Goal: Navigation & Orientation: Find specific page/section

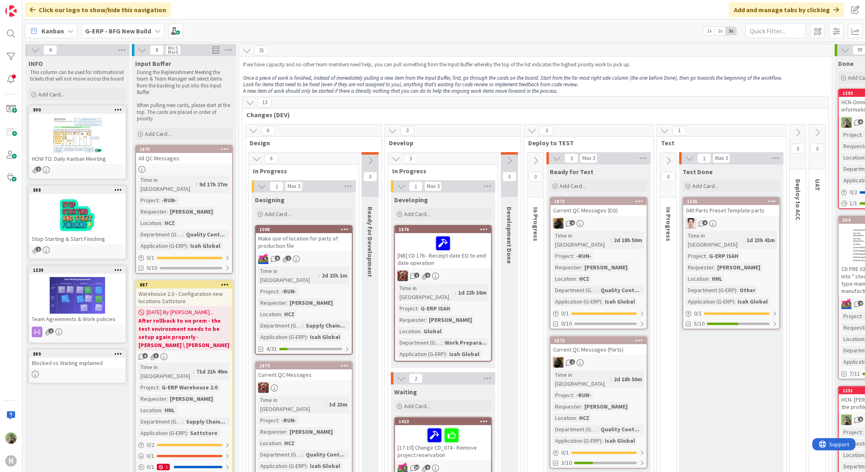
click at [407, 55] on div "31" at bounding box center [535, 50] width 593 height 12
click at [744, 236] on div "1d 23h 41m" at bounding box center [760, 240] width 33 height 9
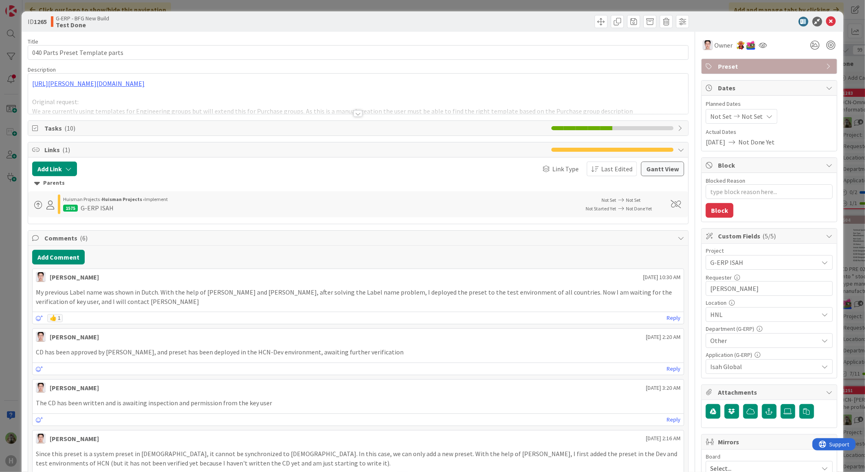
click at [13, 327] on div "ID 1265 G-ERP - BFG New Build Test Done Title 31 / 128 040 Parts Preset Templat…" at bounding box center [432, 236] width 865 height 472
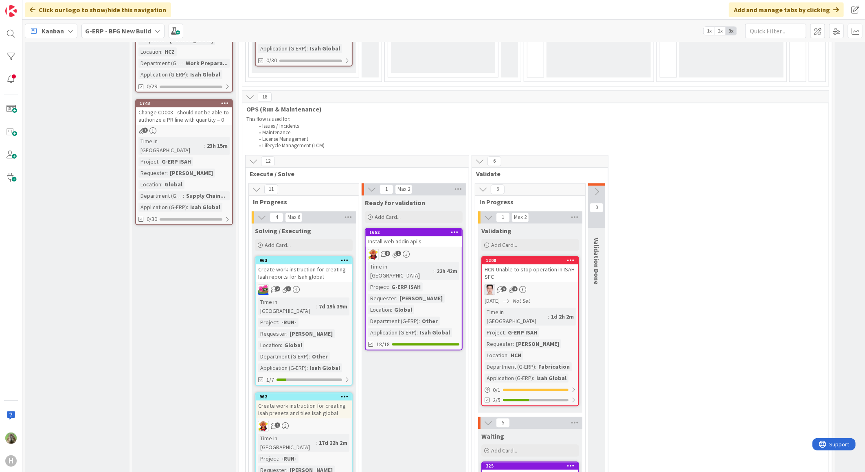
scroll to position [1049, 0]
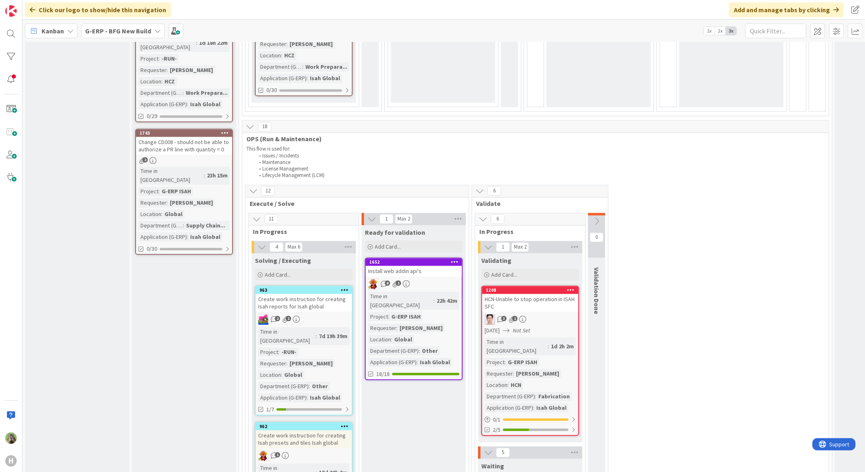
click at [599, 217] on icon at bounding box center [596, 221] width 9 height 9
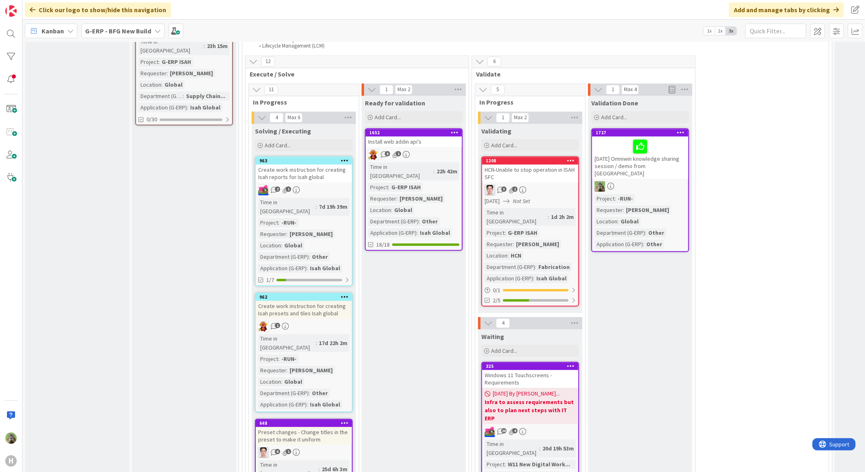
scroll to position [1095, 0]
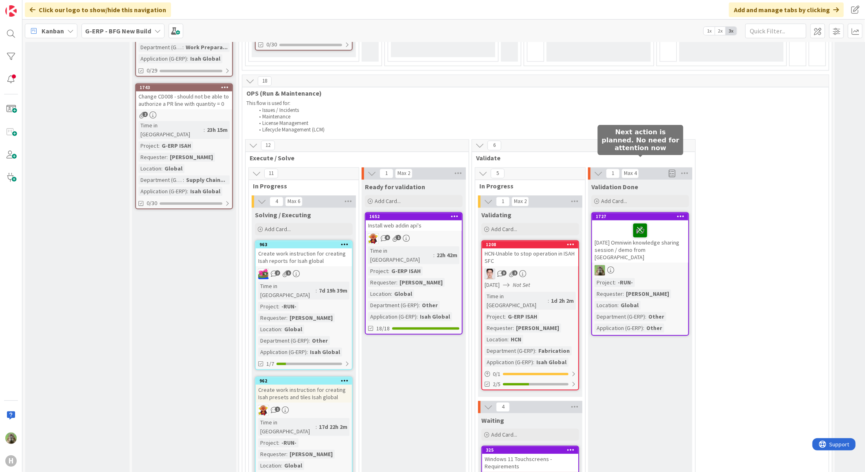
click at [644, 223] on icon at bounding box center [640, 229] width 14 height 13
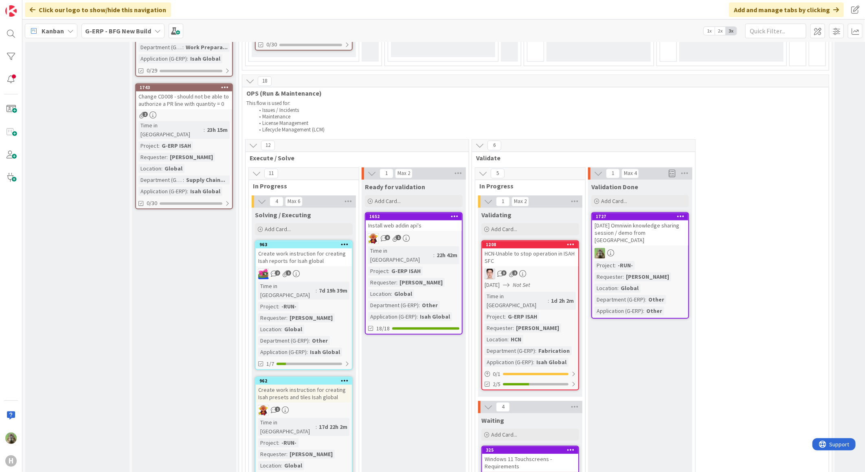
click at [147, 319] on div "Input Buffer During the Replenishment Meeting the team & Team Manager will sele…" at bounding box center [184, 473] width 104 height 3024
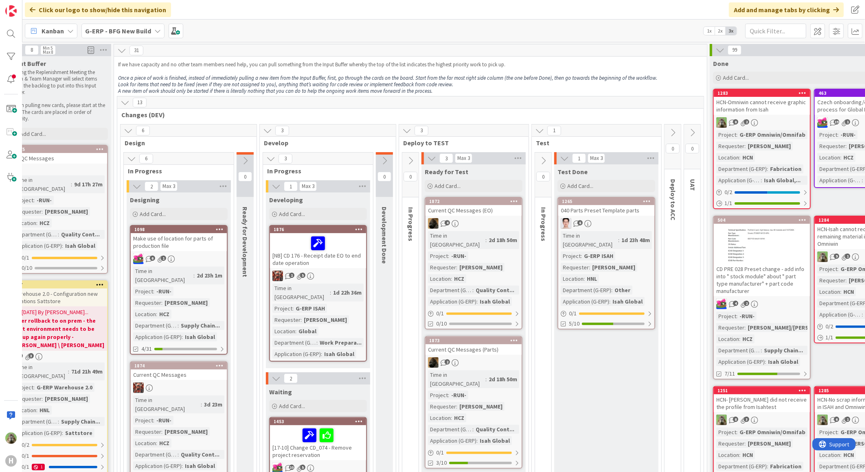
scroll to position [0, 0]
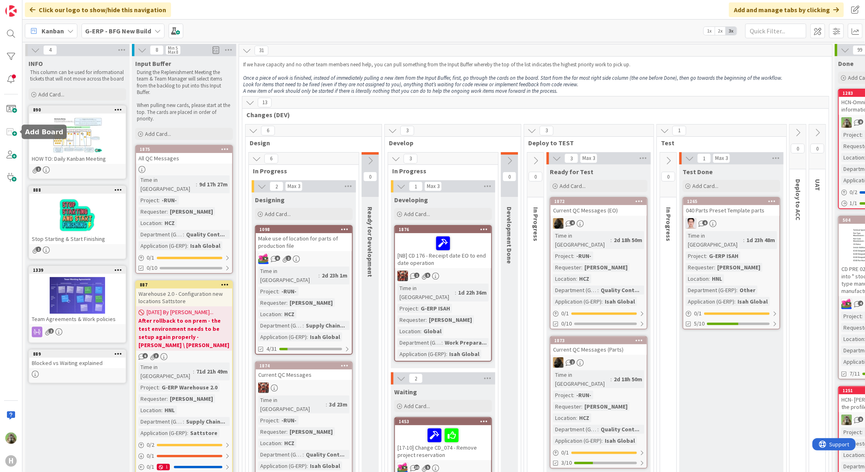
click at [17, 117] on div "H" at bounding box center [11, 236] width 22 height 472
click at [471, 81] on em "Look for items that need to be fixed (even if they are not assigned to you), an…" at bounding box center [410, 84] width 335 height 7
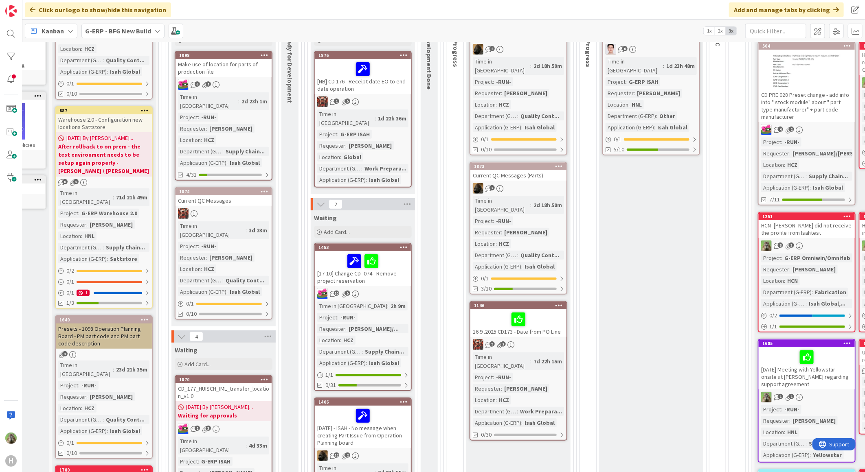
scroll to position [271, 80]
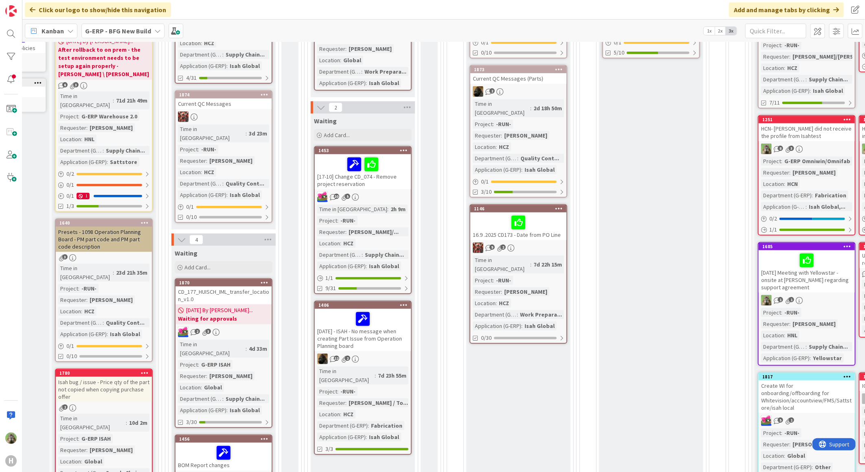
click at [222, 287] on div "CD_177_HUISCH_IML_transfer_location_v1.0" at bounding box center [223, 296] width 96 height 18
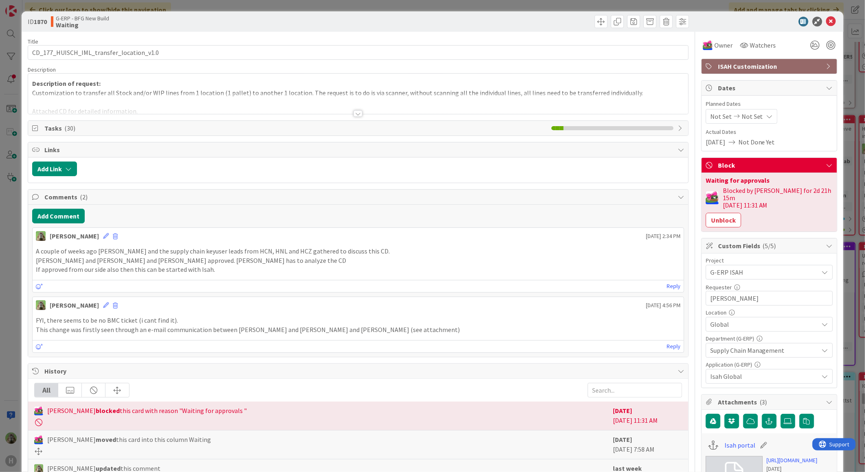
click at [412, 92] on div "Description of request: Customization to transfer all Stock and/or WIP lines fr…" at bounding box center [358, 95] width 660 height 37
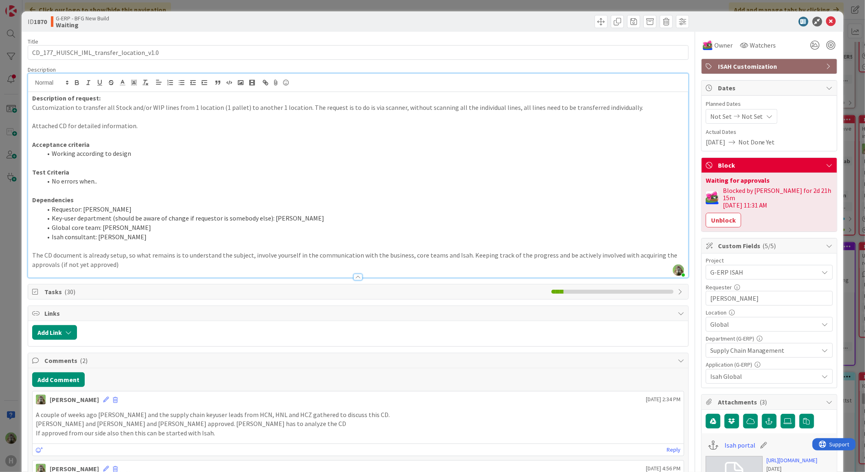
click at [17, 239] on div "ID 1870 G-ERP - BFG New Build Waiting Title 40 / 128 CD_177_HUISCH_IML_transfer…" at bounding box center [432, 236] width 865 height 472
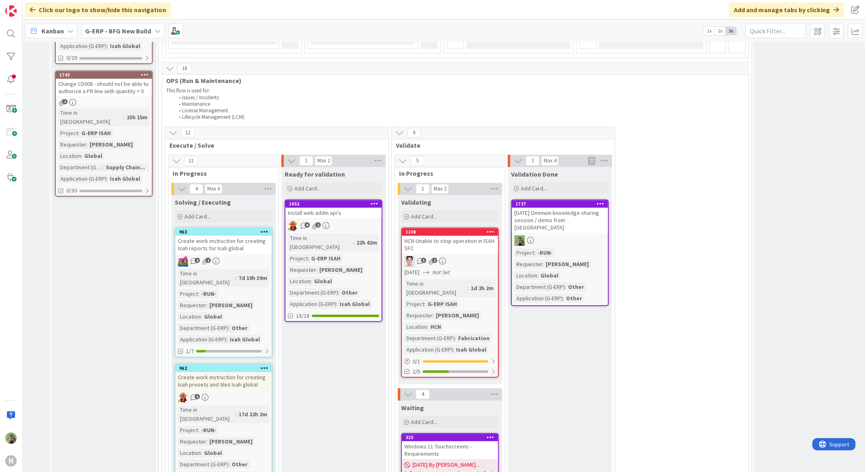
scroll to position [1085, 80]
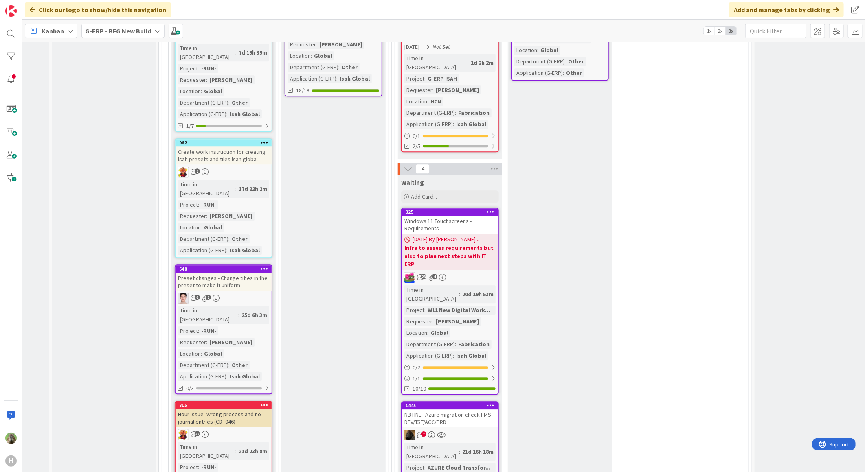
scroll to position [1312, 80]
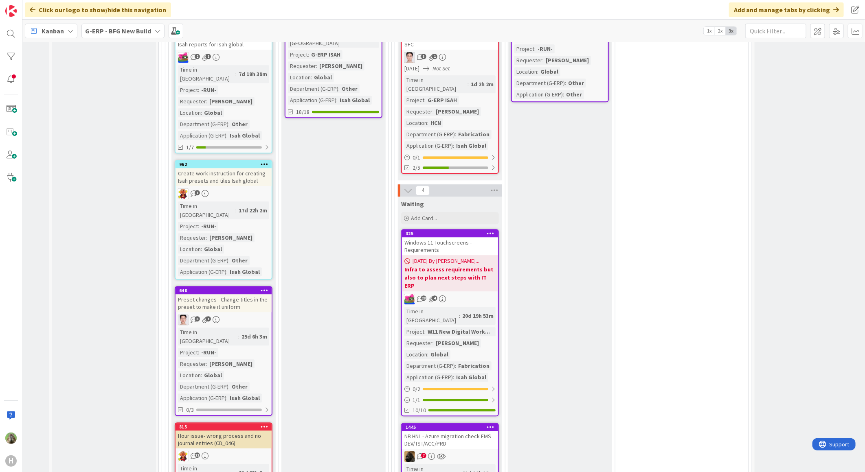
click at [475, 431] on div "NB HNL - Azure migration check FMS DEV/TST/ACC/PRD" at bounding box center [450, 440] width 96 height 18
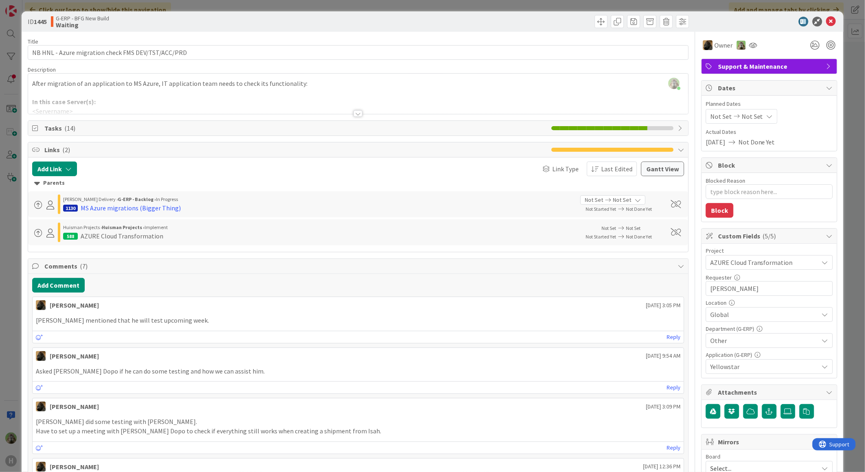
click at [9, 254] on div "ID 1445 G-ERP - BFG New Build Waiting Title 50 / 128 NB HNL - Azure migration c…" at bounding box center [432, 236] width 865 height 472
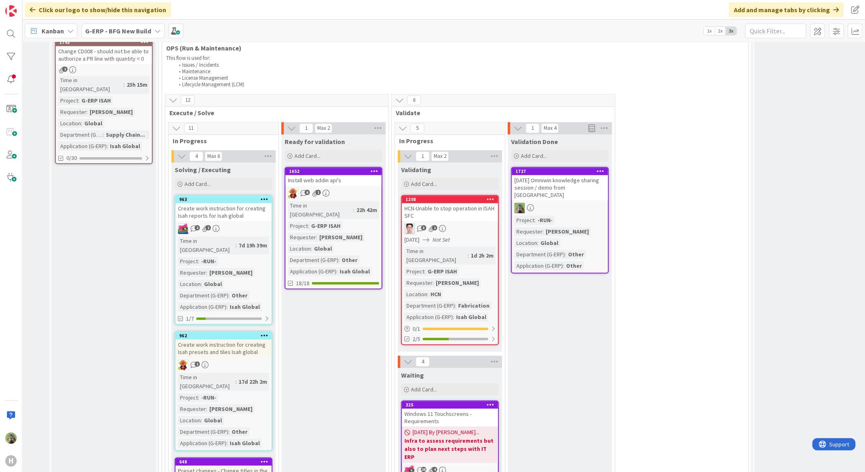
scroll to position [1130, 80]
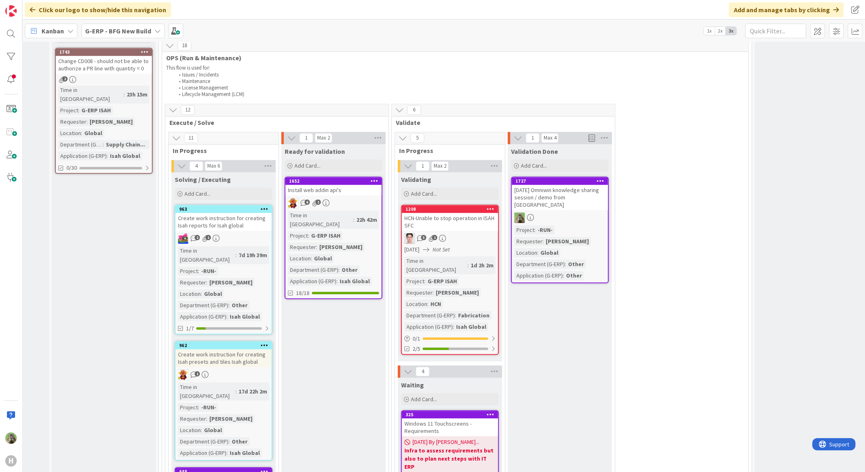
click at [487, 213] on div "HCN-Unable to stop operation in ISAH SFC" at bounding box center [450, 222] width 96 height 18
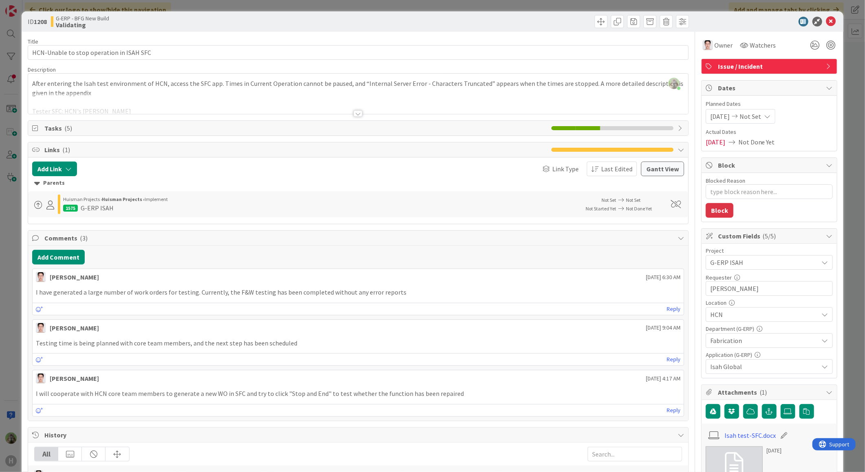
click at [18, 239] on div "ID 1208 G-ERP - BFG New Build Validating Title 40 / 128 HCN-Unable to stop oper…" at bounding box center [432, 236] width 865 height 472
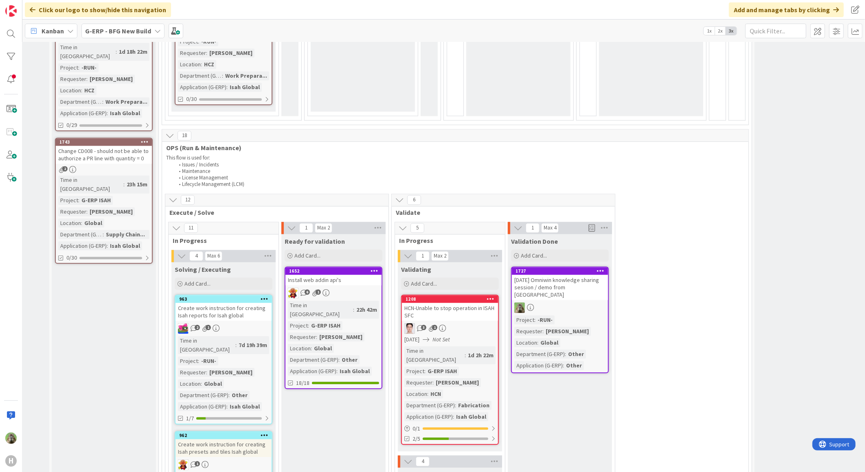
scroll to position [1040, 80]
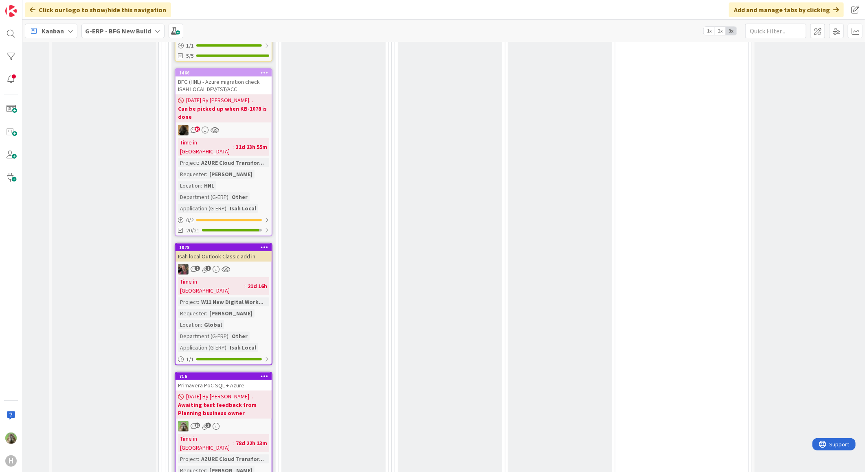
scroll to position [2311, 80]
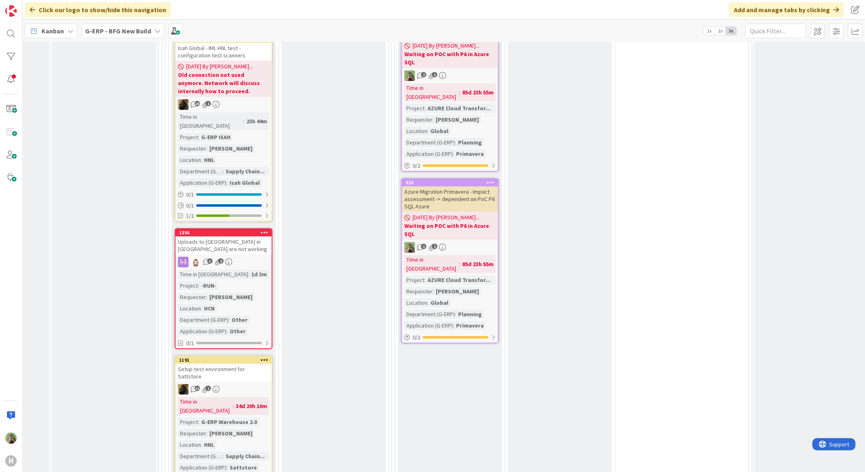
scroll to position [1859, 80]
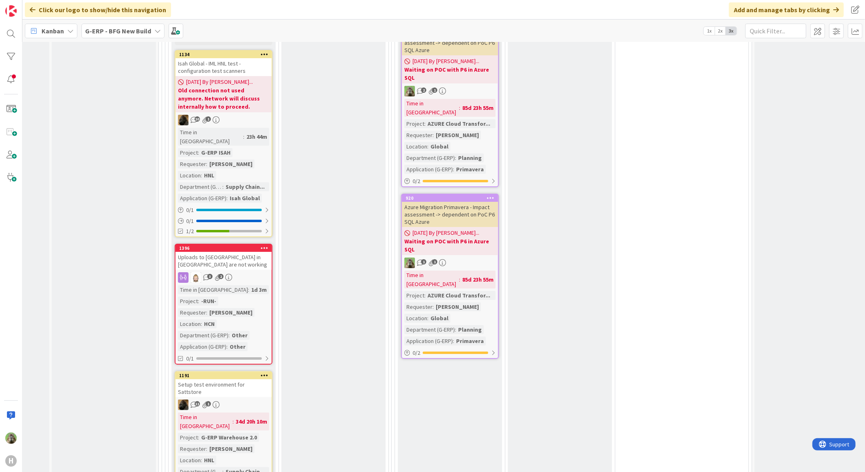
click at [252, 379] on div "Setup test environment for Sattstore" at bounding box center [223, 388] width 96 height 18
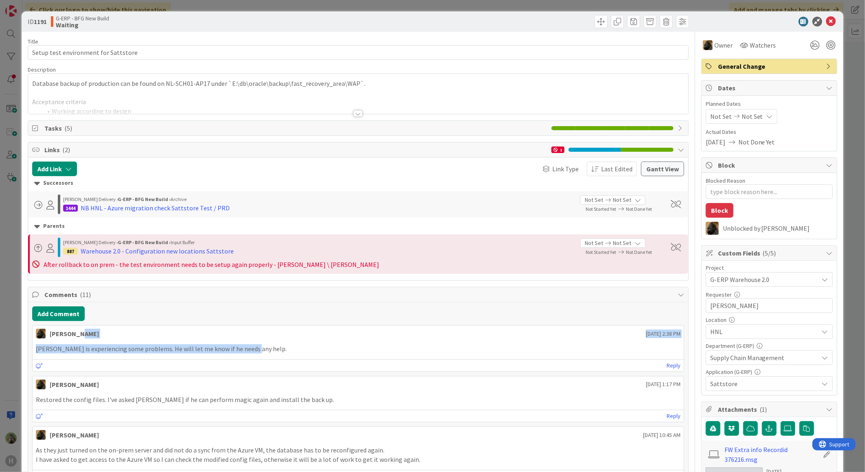
drag, startPoint x: 250, startPoint y: 351, endPoint x: 78, endPoint y: 339, distance: 171.8
click at [78, 339] on div "[PERSON_NAME] [DATE] 2:38 PM [PERSON_NAME] is experiencing some problems. He wi…" at bounding box center [358, 348] width 652 height 47
click at [324, 333] on div "[PERSON_NAME] [DATE] 2:38 PM" at bounding box center [358, 332] width 651 height 13
click at [4, 258] on div "ID 1191 G-ERP - BFG New Build Waiting Title 36 / 128 Setup test environment for…" at bounding box center [432, 236] width 865 height 472
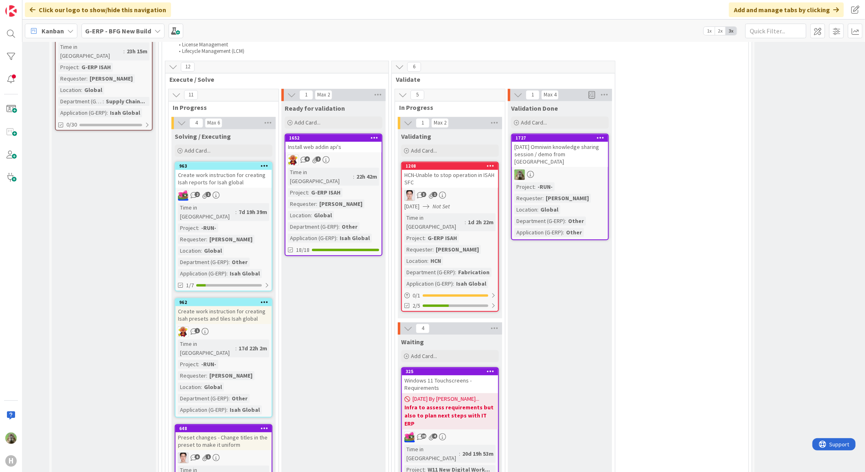
scroll to position [1163, 80]
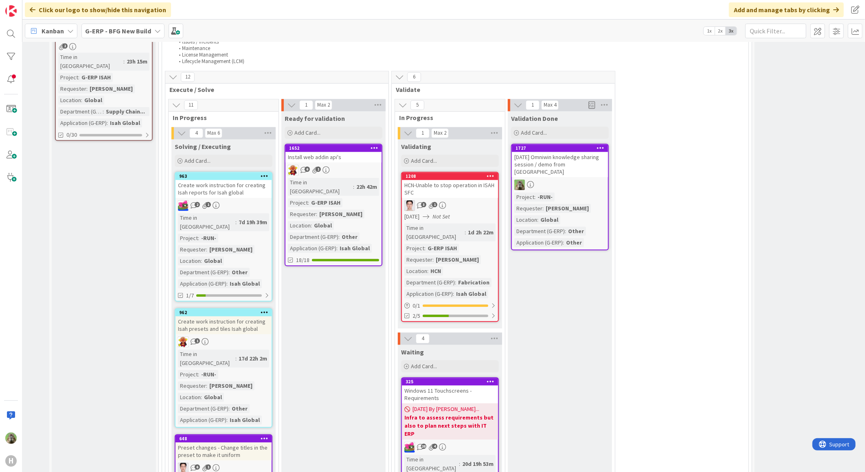
click at [121, 153] on div "Input Buffer During the Replenishment Meeting the team & Team Manager will sele…" at bounding box center [104, 396] width 104 height 3007
click at [114, 189] on div "Input Buffer During the Replenishment Meeting the team & Team Manager will sele…" at bounding box center [104, 396] width 104 height 3007
click at [57, 227] on div "Input Buffer During the Replenishment Meeting the team & Team Manager will sele…" at bounding box center [104, 396] width 104 height 3007
click at [117, 234] on div "Input Buffer During the Replenishment Meeting the team & Team Manager will sele…" at bounding box center [104, 396] width 104 height 3007
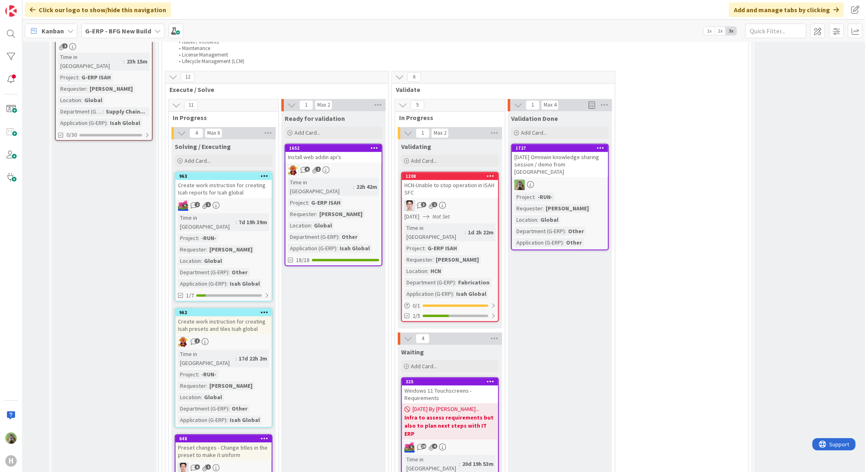
click at [129, 217] on div "Input Buffer During the Replenishment Meeting the team & Team Manager will sele…" at bounding box center [104, 396] width 104 height 3007
click at [117, 190] on div "Input Buffer During the Replenishment Meeting the team & Team Manager will sele…" at bounding box center [104, 396] width 104 height 3007
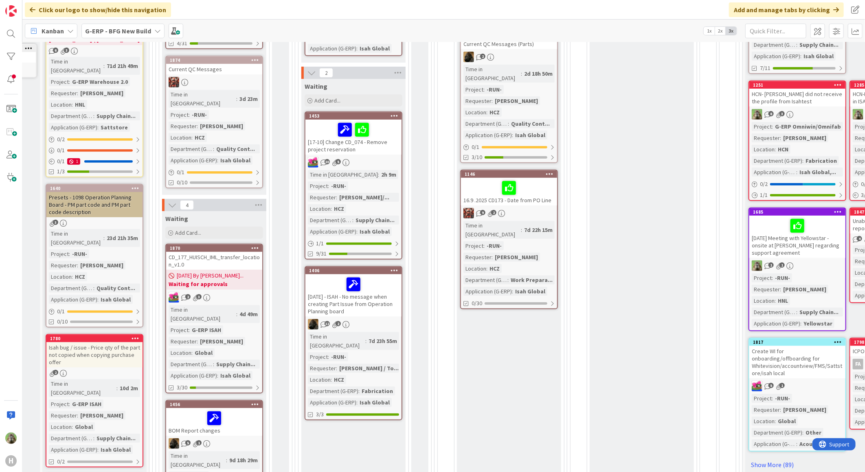
scroll to position [304, 90]
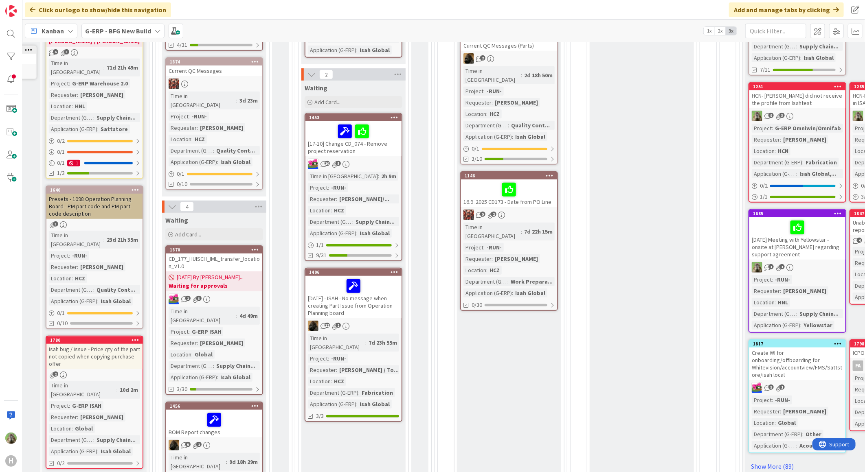
click at [19, 242] on div "H" at bounding box center [11, 236] width 22 height 472
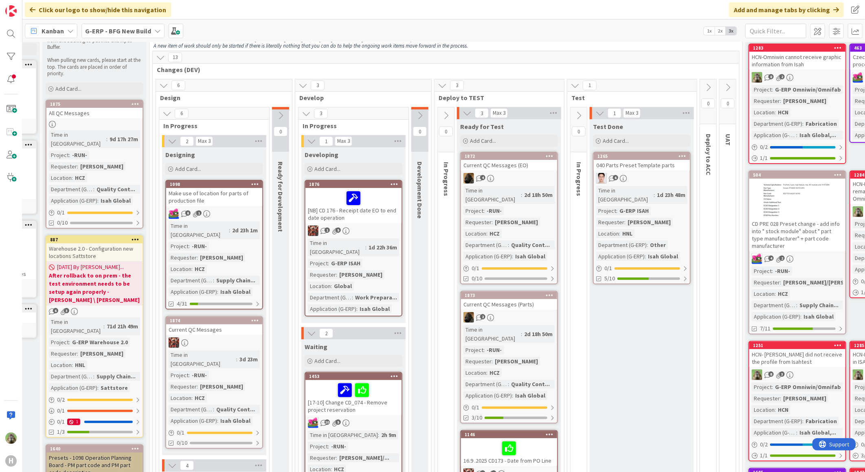
scroll to position [0, 90]
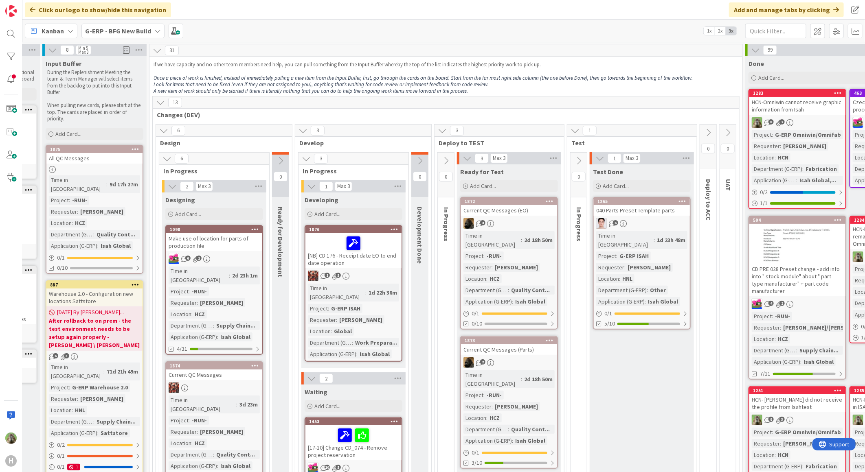
click at [756, 47] on icon at bounding box center [755, 50] width 9 height 9
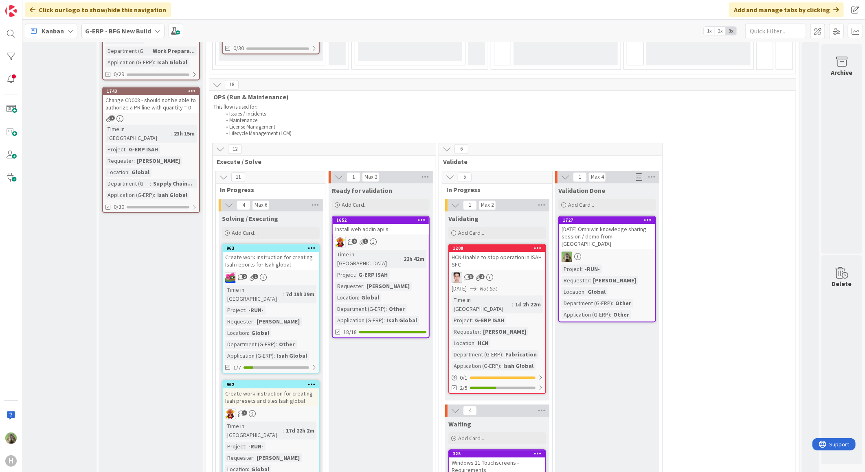
scroll to position [1130, 39]
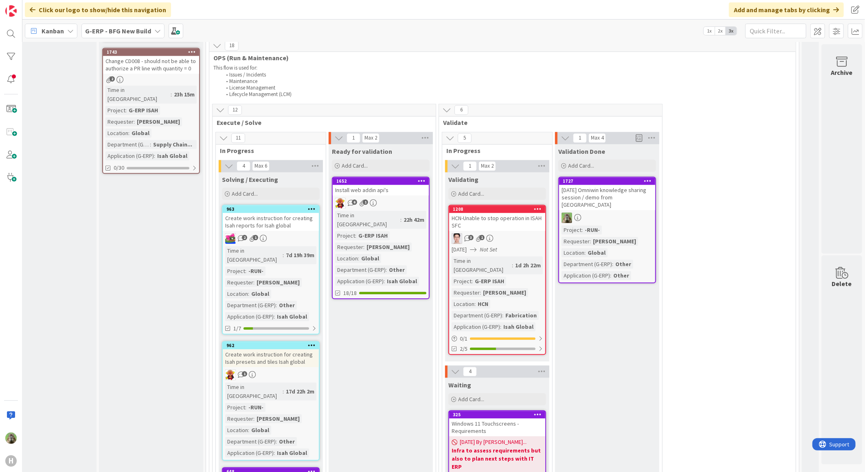
click at [523, 213] on div "HCN-Unable to stop operation in ISAH SFC" at bounding box center [497, 222] width 96 height 18
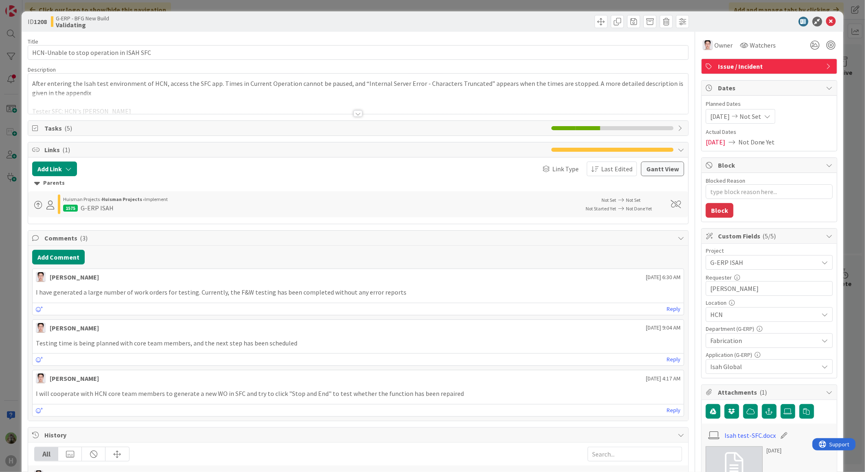
type textarea "x"
click at [306, 96] on div at bounding box center [358, 103] width 660 height 21
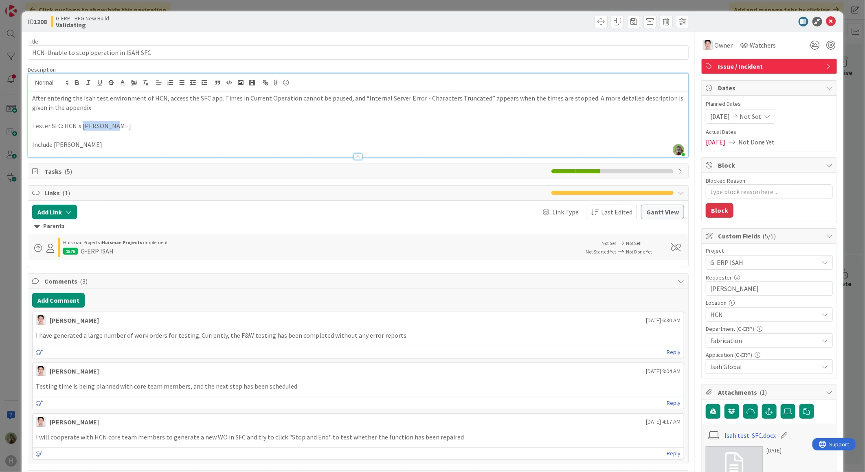
drag, startPoint x: 81, startPoint y: 124, endPoint x: 115, endPoint y: 129, distance: 34.5
click at [115, 129] on p "Tester SFC: HCN's [PERSON_NAME]" at bounding box center [358, 125] width 652 height 9
click at [14, 318] on div "ID 1208 G-ERP - BFG New Build Validating Title 40 / 128 HCN-Unable to stop oper…" at bounding box center [432, 236] width 865 height 472
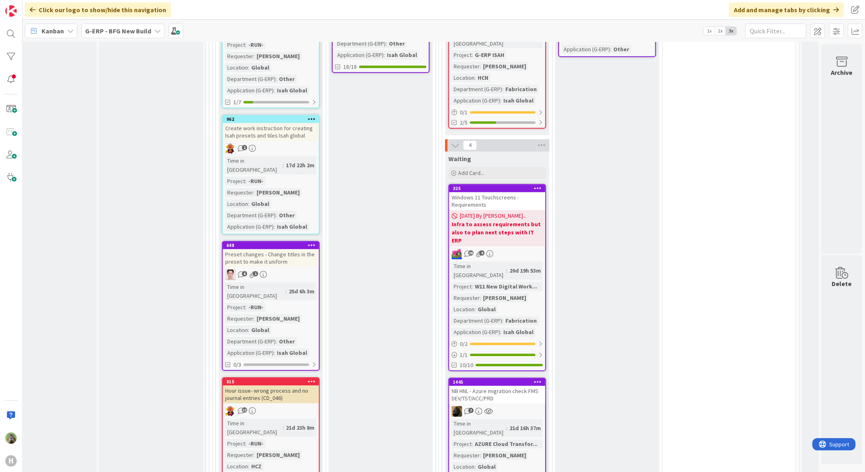
click at [289, 249] on div "Preset changes - Change titles in the preset to make it uniform" at bounding box center [271, 258] width 96 height 18
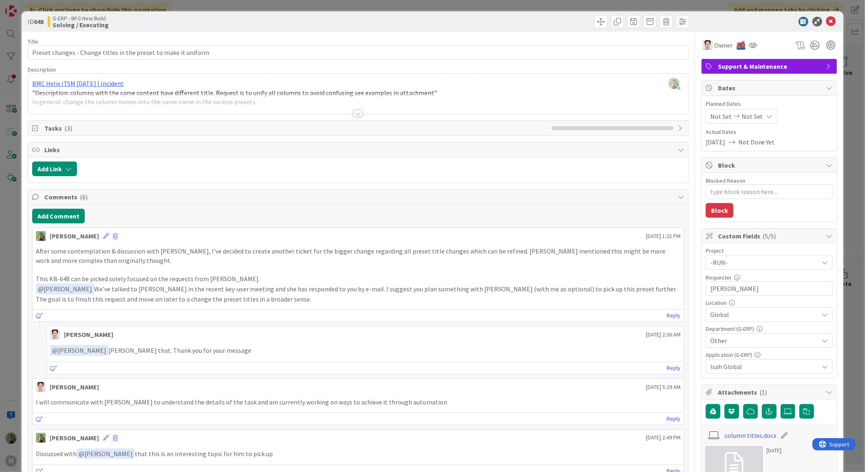
click at [385, 108] on div at bounding box center [358, 103] width 660 height 21
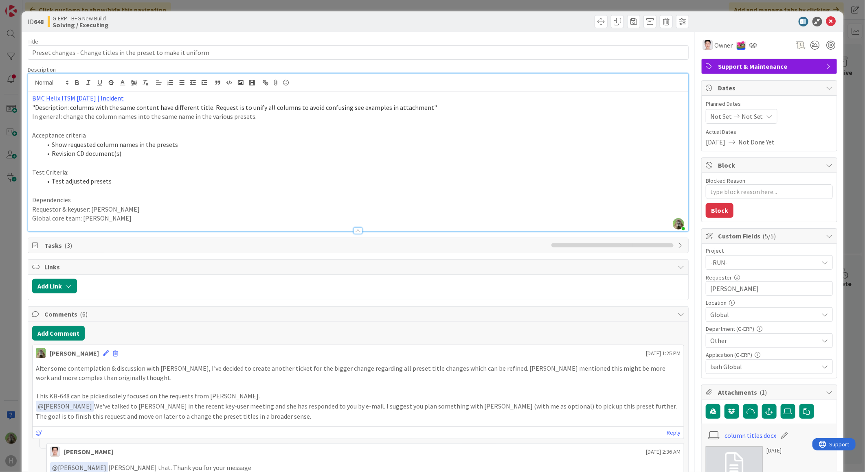
click at [15, 253] on div "ID 648 G-ERP - BFG New Build Solving / Executing Title 63 / 128 Preset changes …" at bounding box center [432, 236] width 865 height 472
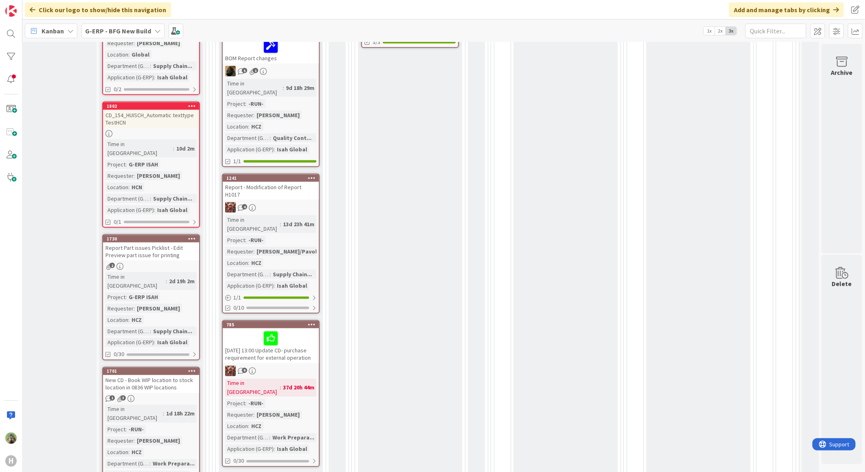
scroll to position [723, 39]
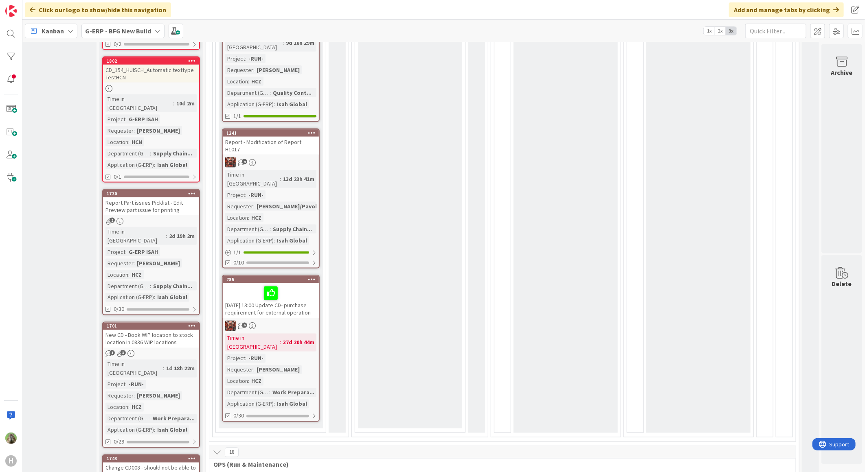
click at [161, 330] on div "New CD - Book WIP location to stock location in 0836 WIP locations" at bounding box center [151, 339] width 96 height 18
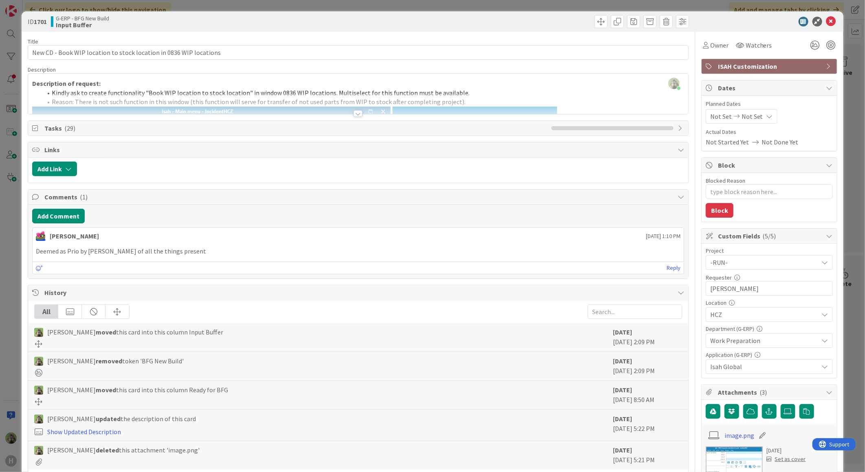
click at [13, 316] on div "ID 1701 G-ERP - BFG New Build Input Buffer Title 66 / 128 New CD - Book WIP loc…" at bounding box center [432, 236] width 865 height 472
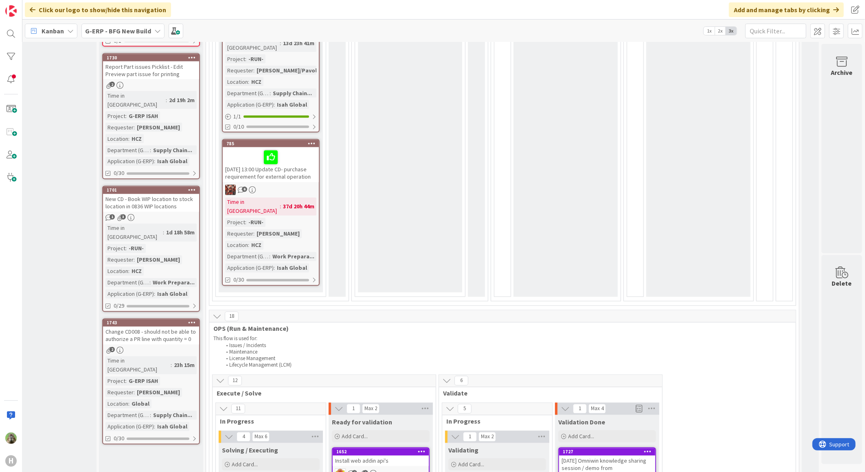
click at [159, 327] on div "Change CD008 - should not be able to authorize a PR line with quantity = 0" at bounding box center [151, 336] width 96 height 18
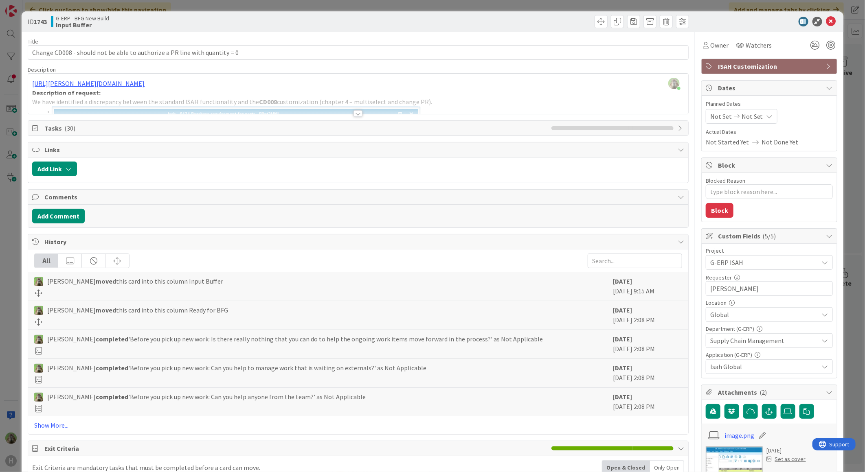
click at [372, 78] on div "[PERSON_NAME] just joined [URL][PERSON_NAME][DOMAIN_NAME] Description of reques…" at bounding box center [358, 94] width 660 height 40
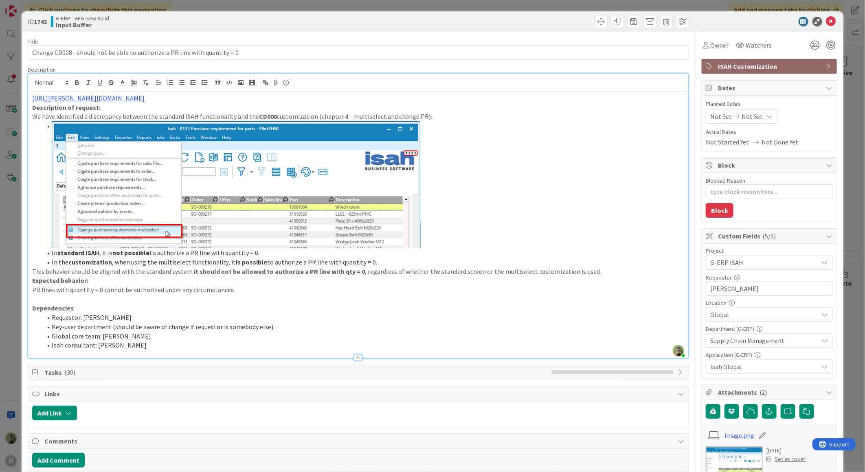
click at [9, 340] on div "ID 1743 G-ERP - BFG New Build Input Buffer Title 74 / 128 Change CD008 - should…" at bounding box center [432, 236] width 865 height 472
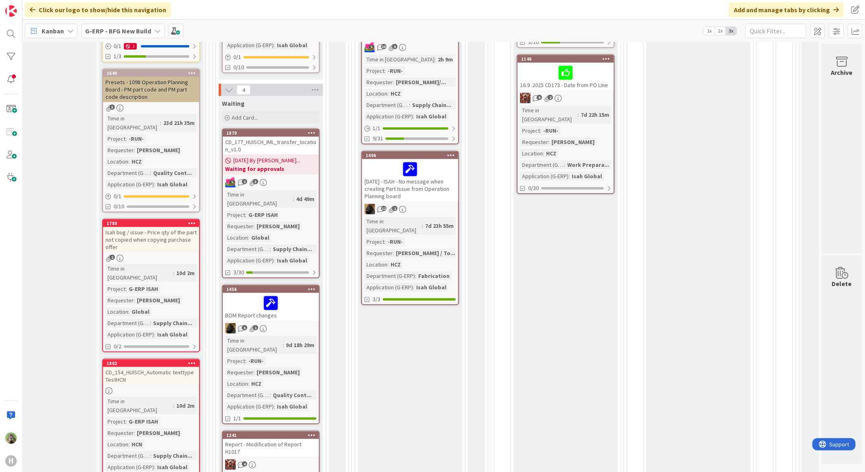
scroll to position [407, 39]
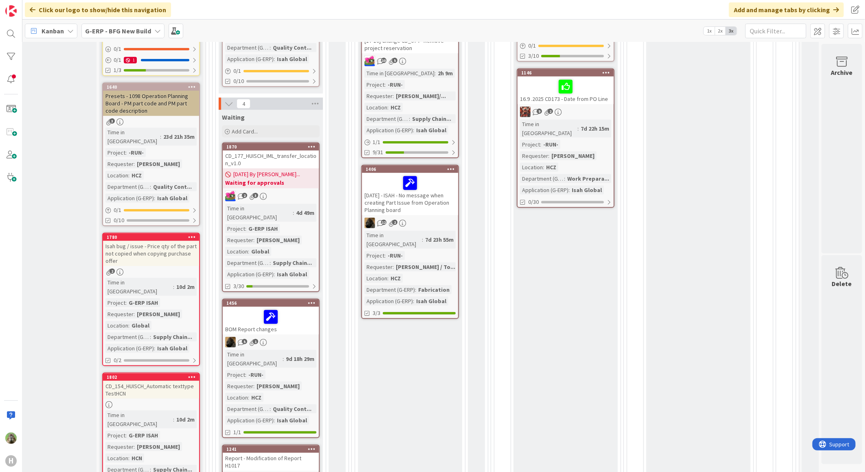
click at [132, 241] on div "Isah bug / issue - Price qty of the part not copied when copying purchase offer" at bounding box center [151, 253] width 96 height 25
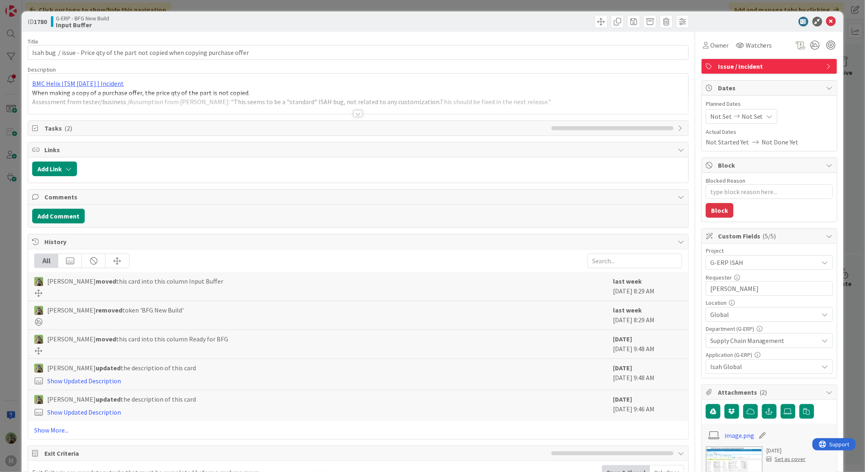
type textarea "x"
click at [313, 94] on div at bounding box center [358, 103] width 660 height 21
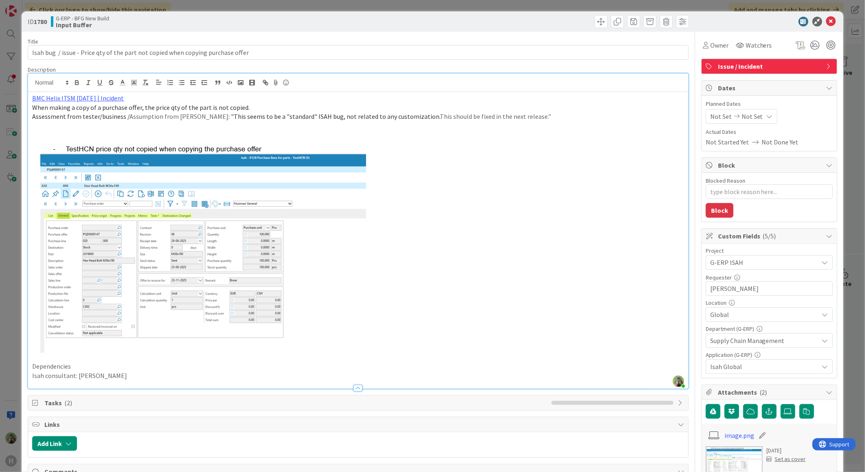
click at [12, 235] on div "ID 1780 G-ERP - BFG New Build Input Buffer Title 80 / 128 Isah bug / issue - Pr…" at bounding box center [432, 236] width 865 height 472
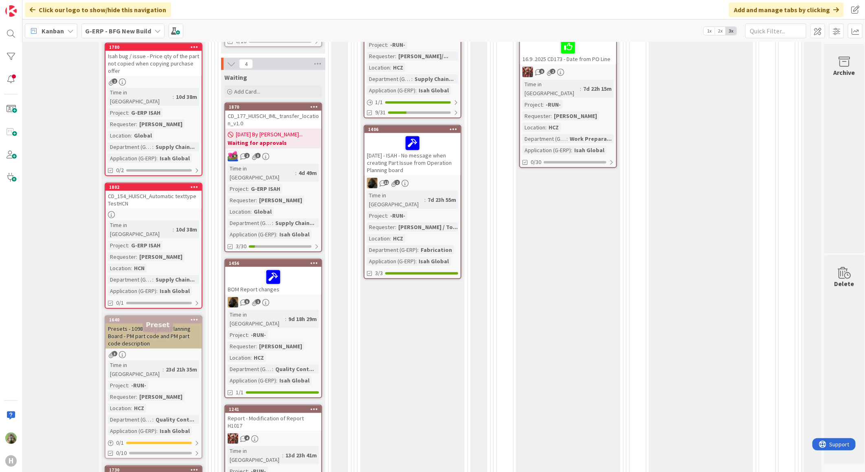
scroll to position [361, 31]
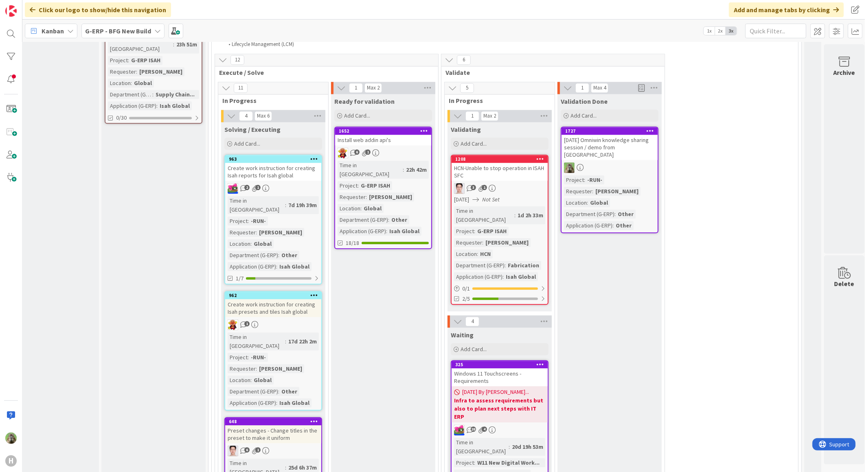
scroll to position [1085, 31]
